Goal: Transaction & Acquisition: Purchase product/service

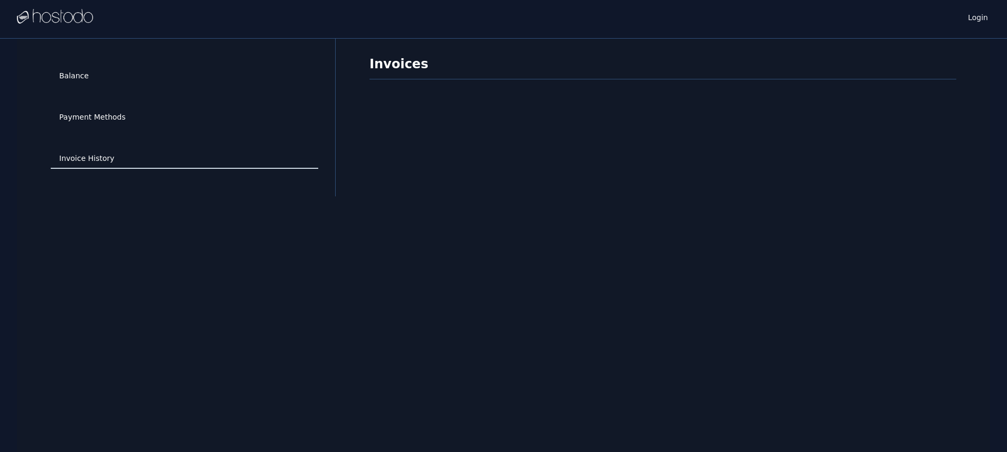
click at [129, 157] on link "Invoice History" at bounding box center [185, 159] width 268 height 20
click at [135, 74] on link "Balance" at bounding box center [185, 76] width 268 height 20
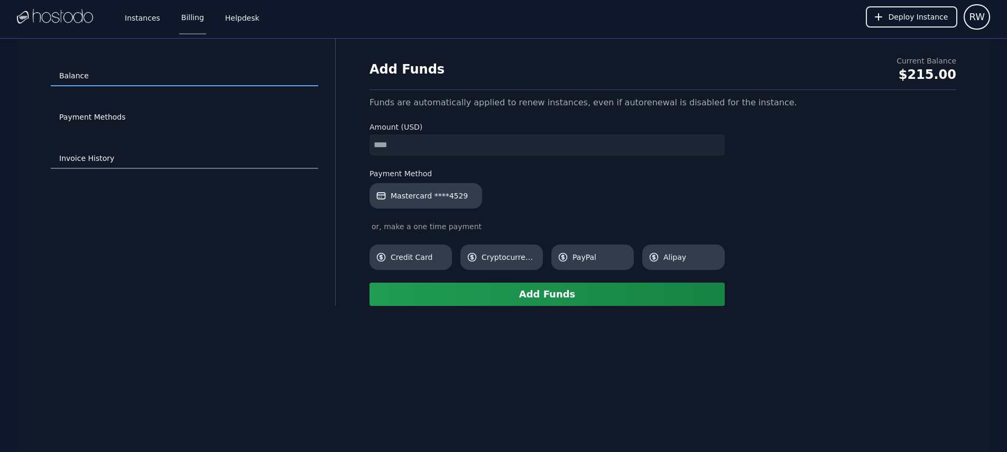
drag, startPoint x: 510, startPoint y: 43, endPoint x: 121, endPoint y: 155, distance: 404.9
click at [100, 158] on div "Balance Payment Methods Invoice History Add Funds Current Balance $215.00 Funds…" at bounding box center [503, 172] width 973 height 267
click at [124, 156] on link "Invoice History" at bounding box center [185, 159] width 268 height 20
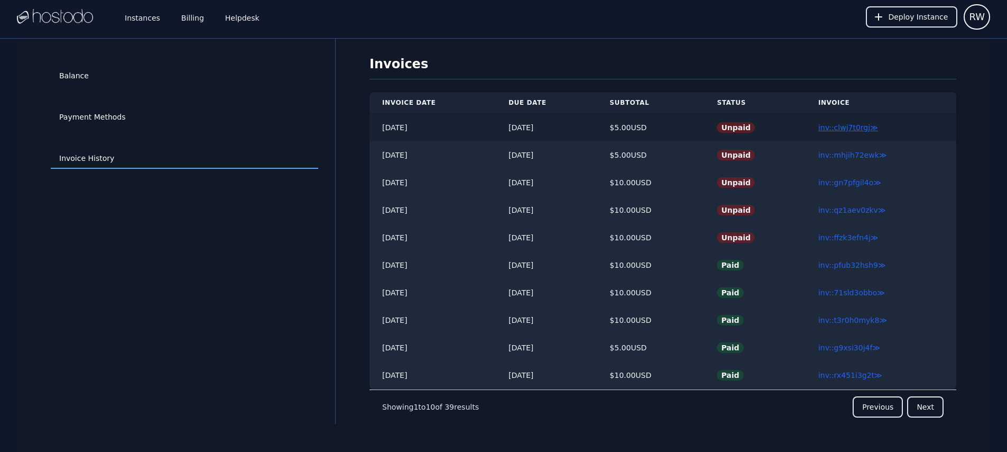
click at [870, 125] on link "inv::clwj7t0rgj ≫" at bounding box center [849, 127] width 60 height 8
click at [154, 120] on link "Payment Methods" at bounding box center [185, 117] width 268 height 20
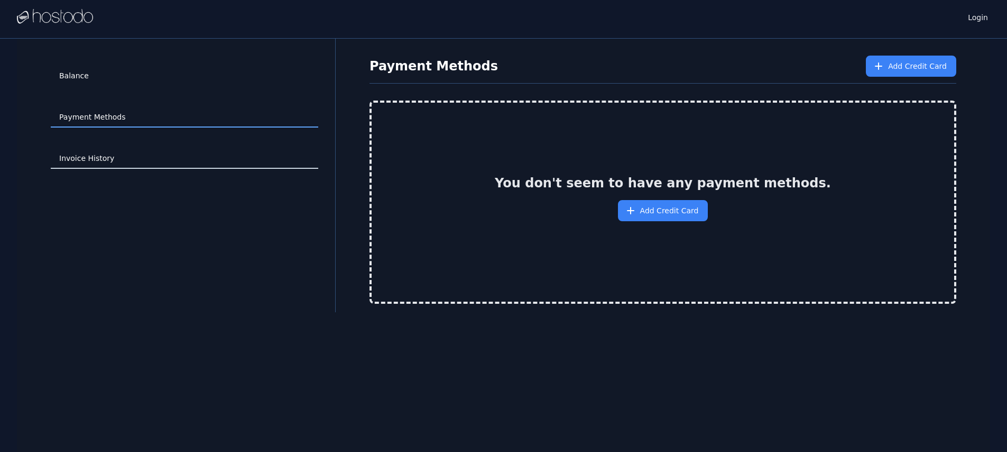
click at [137, 159] on link "Invoice History" at bounding box center [185, 159] width 268 height 20
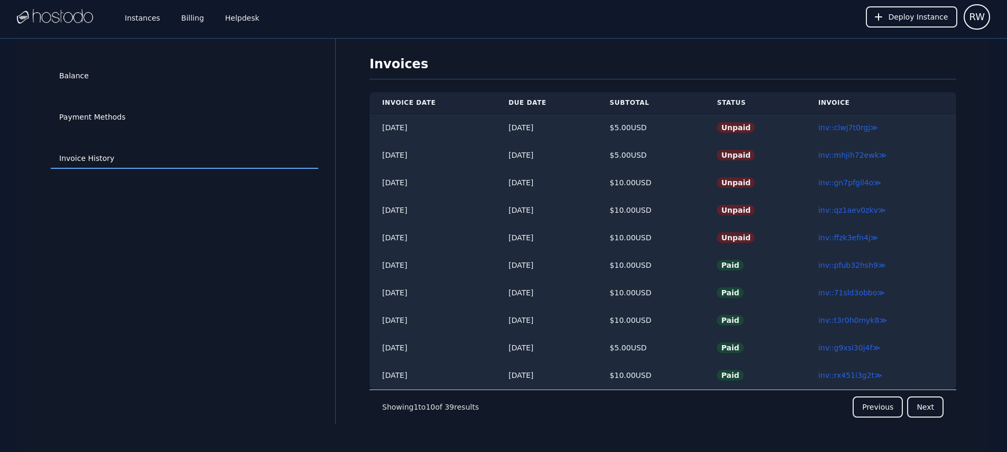
click at [157, 104] on div "Payment Methods" at bounding box center [185, 117] width 268 height 41
click at [123, 88] on div "Balance" at bounding box center [185, 76] width 268 height 41
click at [100, 82] on link "Balance" at bounding box center [185, 76] width 268 height 20
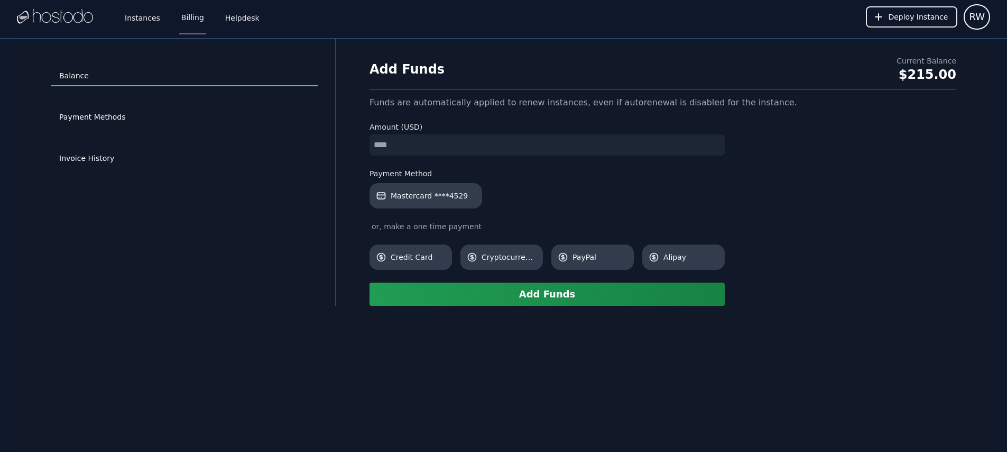
click at [445, 149] on input "number" at bounding box center [547, 144] width 355 height 21
type input "*"
click at [425, 260] on span "Credit Card" at bounding box center [418, 257] width 55 height 11
click at [516, 299] on button "Add Funds" at bounding box center [547, 293] width 355 height 23
